Goal: Task Accomplishment & Management: Manage account settings

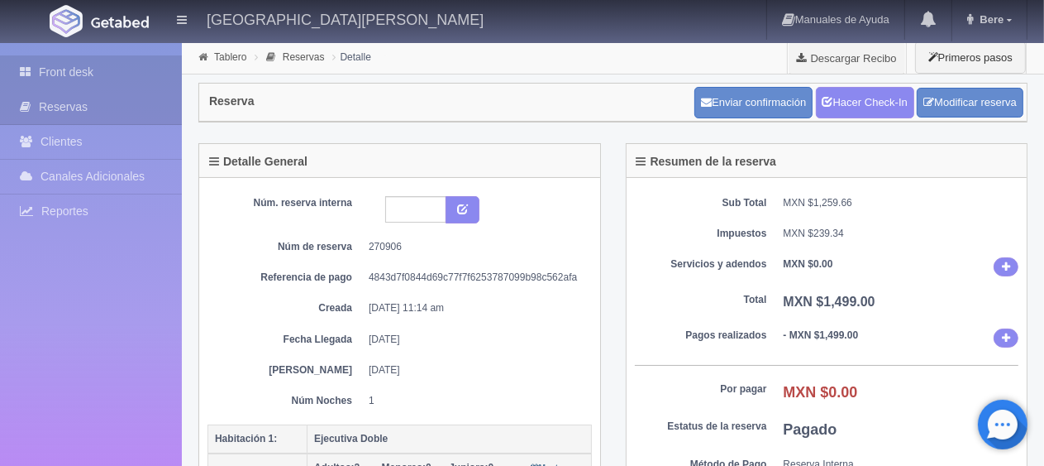
click at [116, 65] on link "Front desk" at bounding box center [91, 72] width 182 height 34
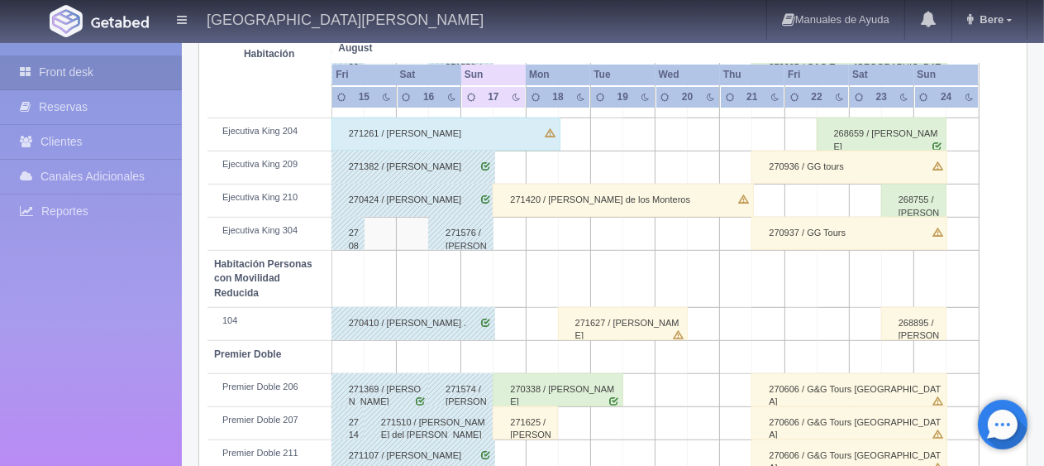
scroll to position [827, 0]
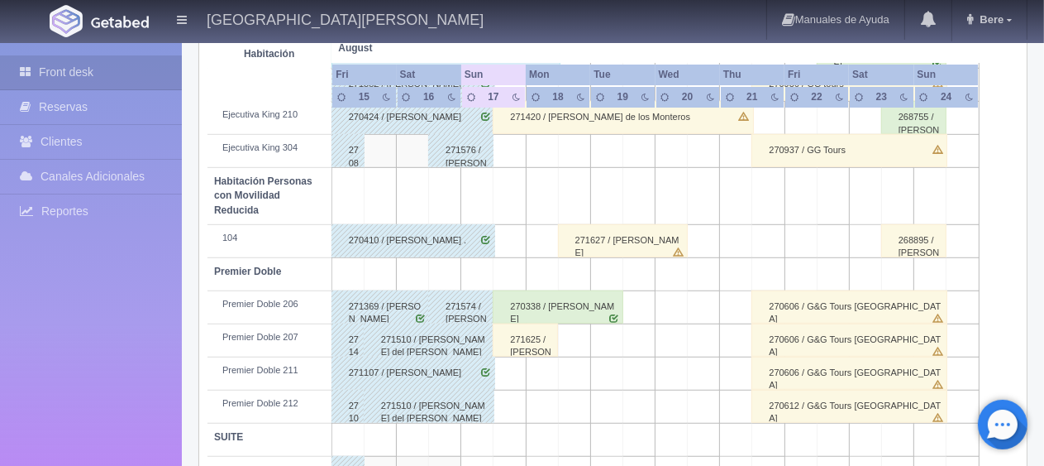
click at [553, 304] on div "270338 / [PERSON_NAME]" at bounding box center [558, 306] width 131 height 33
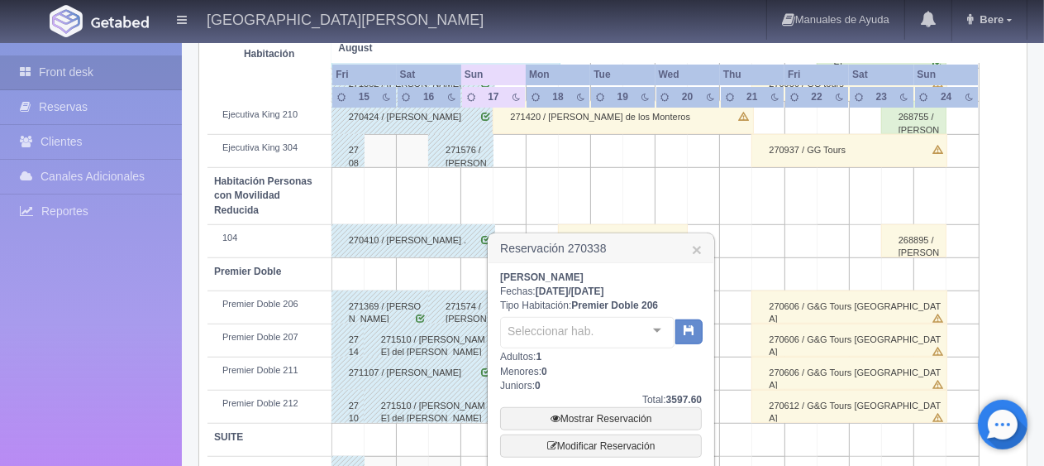
scroll to position [957, 0]
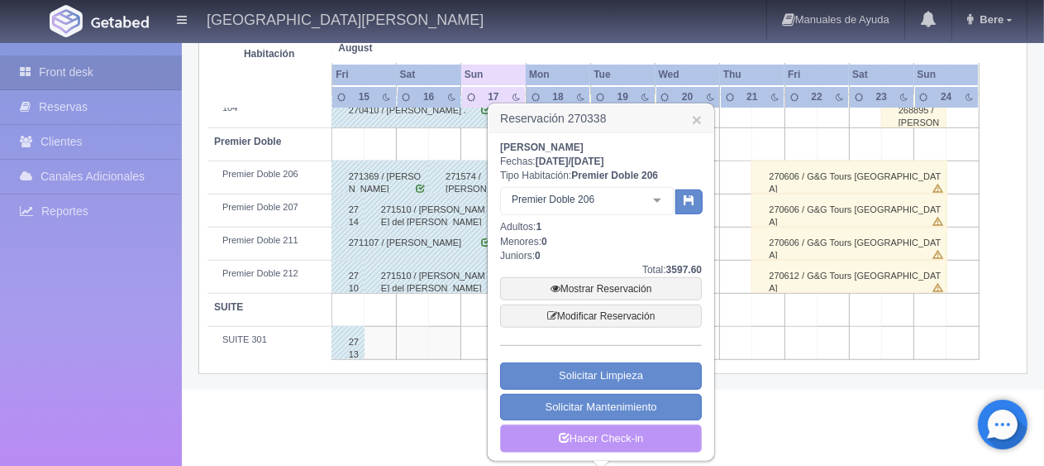
click at [576, 429] on link "Hacer Check-in" at bounding box center [601, 438] width 202 height 28
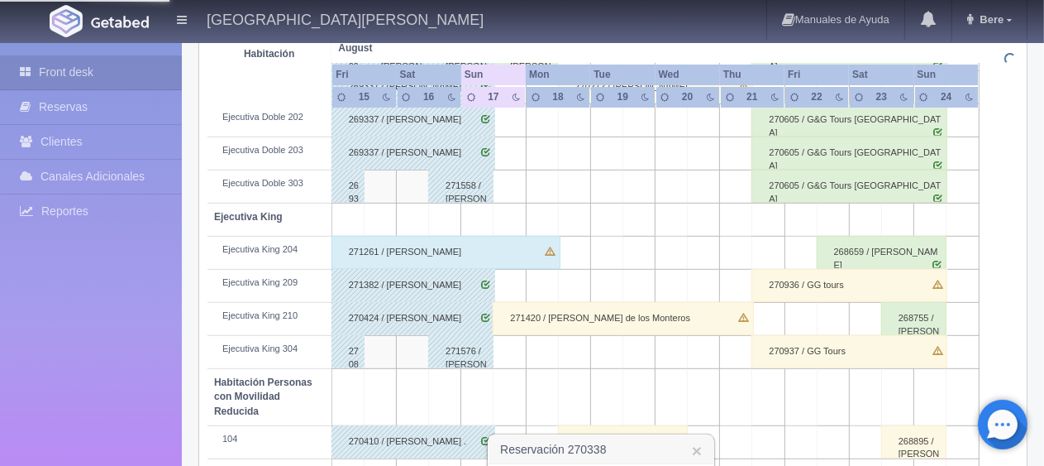
scroll to position [709, 0]
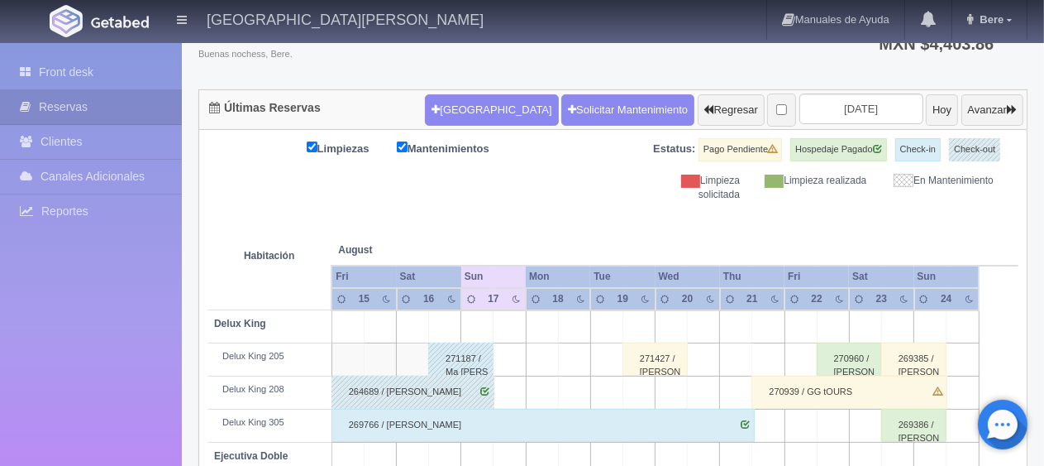
scroll to position [370, 0]
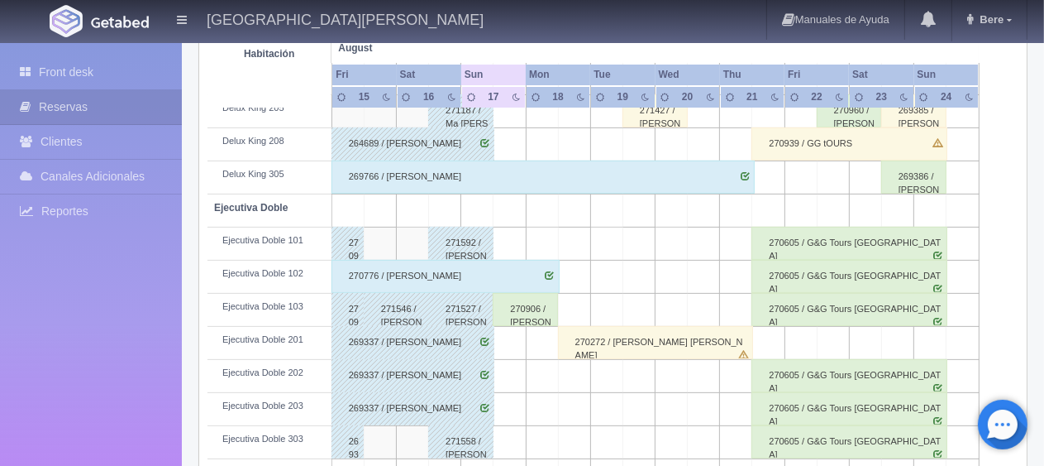
click at [456, 342] on div "269337 / [PERSON_NAME]" at bounding box center [413, 342] width 163 height 33
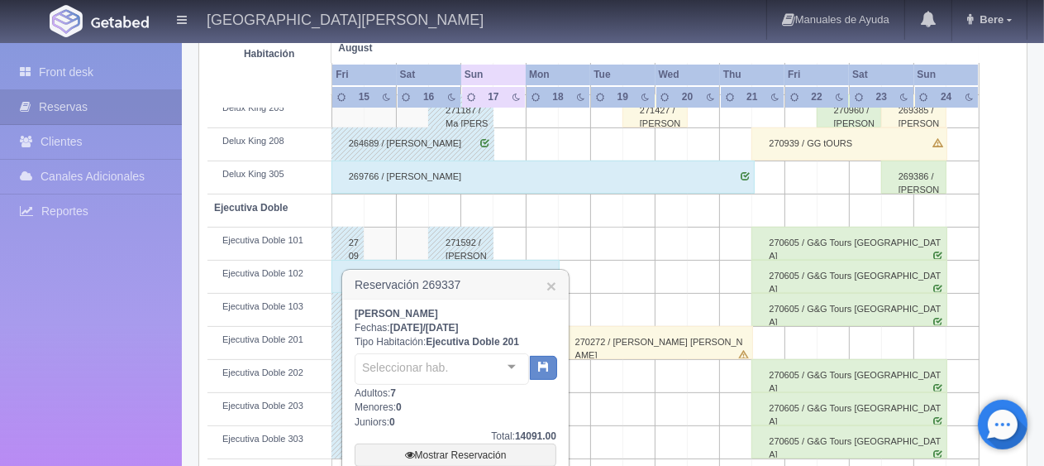
scroll to position [536, 0]
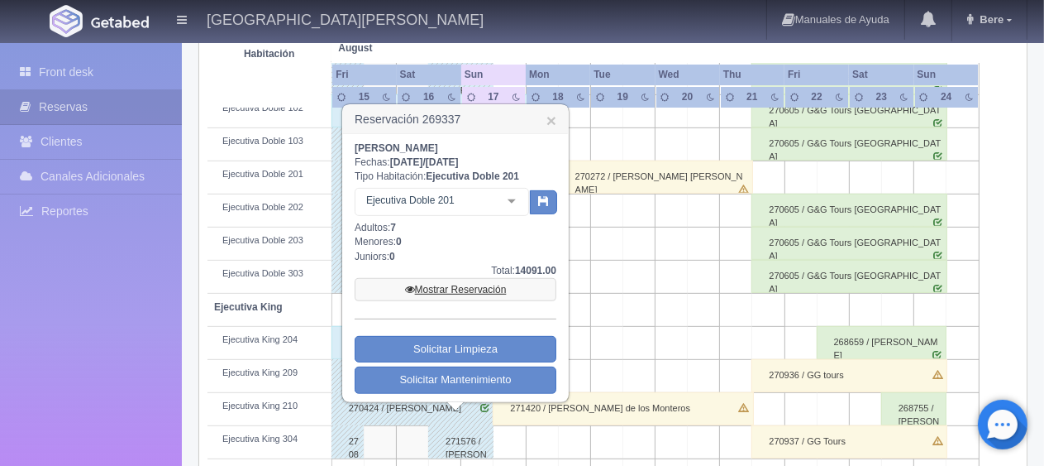
click at [521, 291] on link "Mostrar Reservación" at bounding box center [456, 289] width 202 height 23
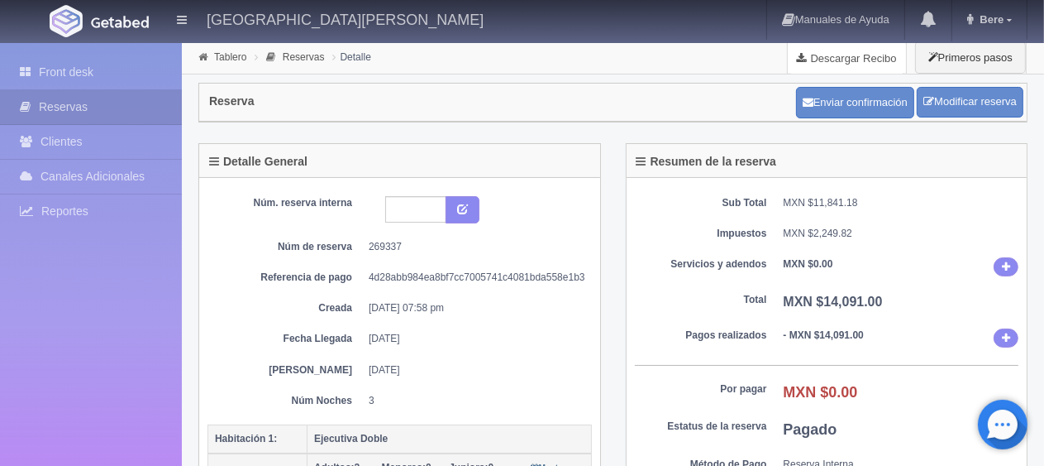
click at [836, 68] on link "Descargar Recibo" at bounding box center [847, 57] width 118 height 33
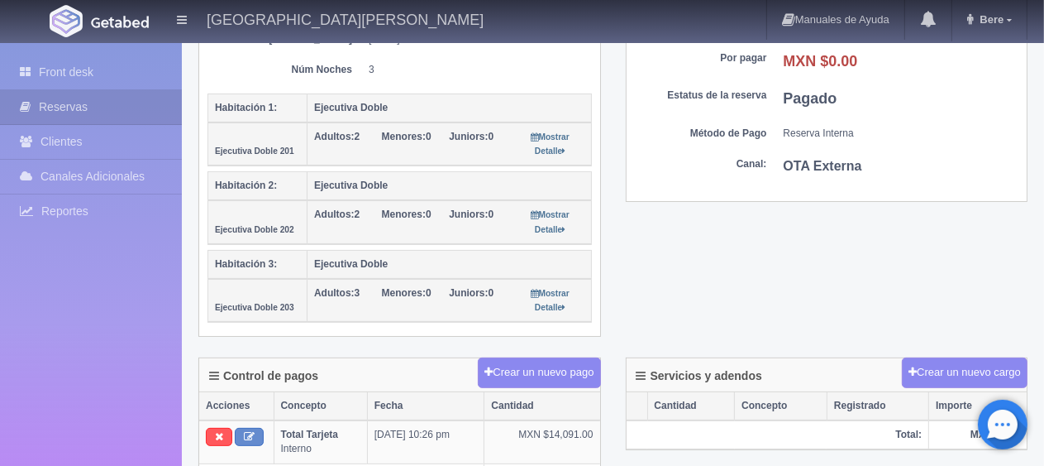
scroll to position [579, 0]
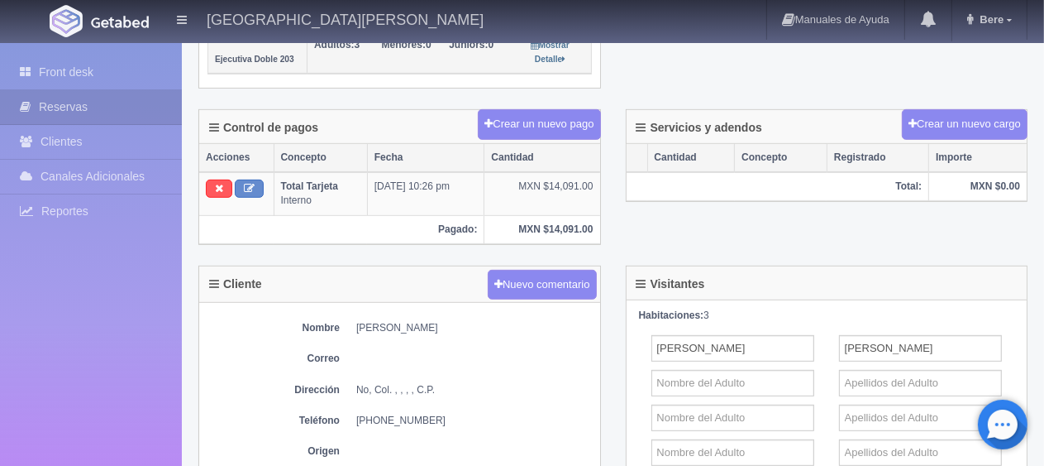
click at [642, 221] on div "Control de pagos Crear un nuevo pago Acciones Concepto Fecha Cantidad Total Tar…" at bounding box center [613, 187] width 854 height 156
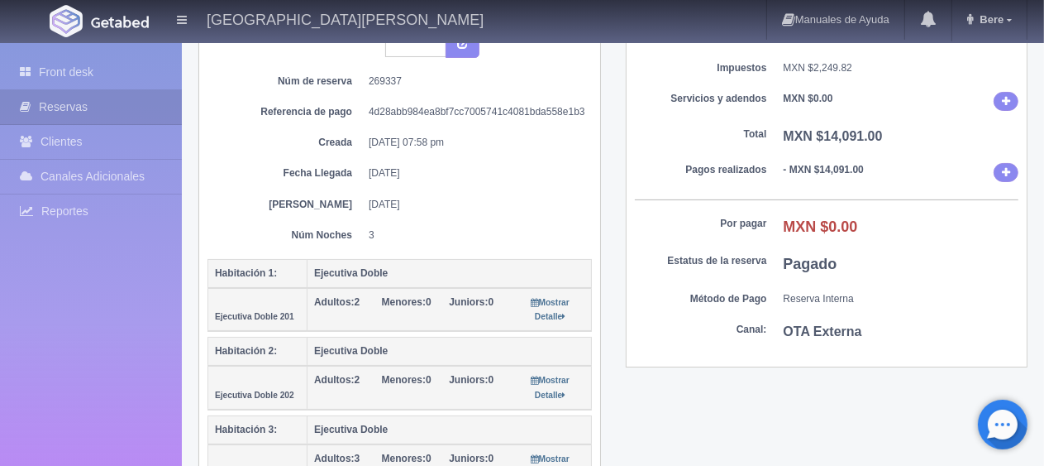
scroll to position [0, 0]
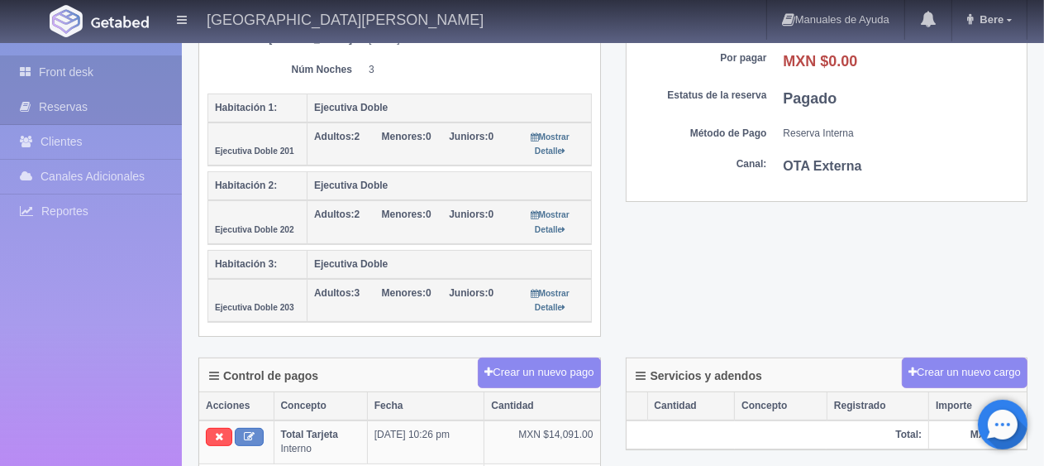
click at [118, 55] on link "Front desk" at bounding box center [91, 72] width 182 height 34
